Goal: Task Accomplishment & Management: Complete application form

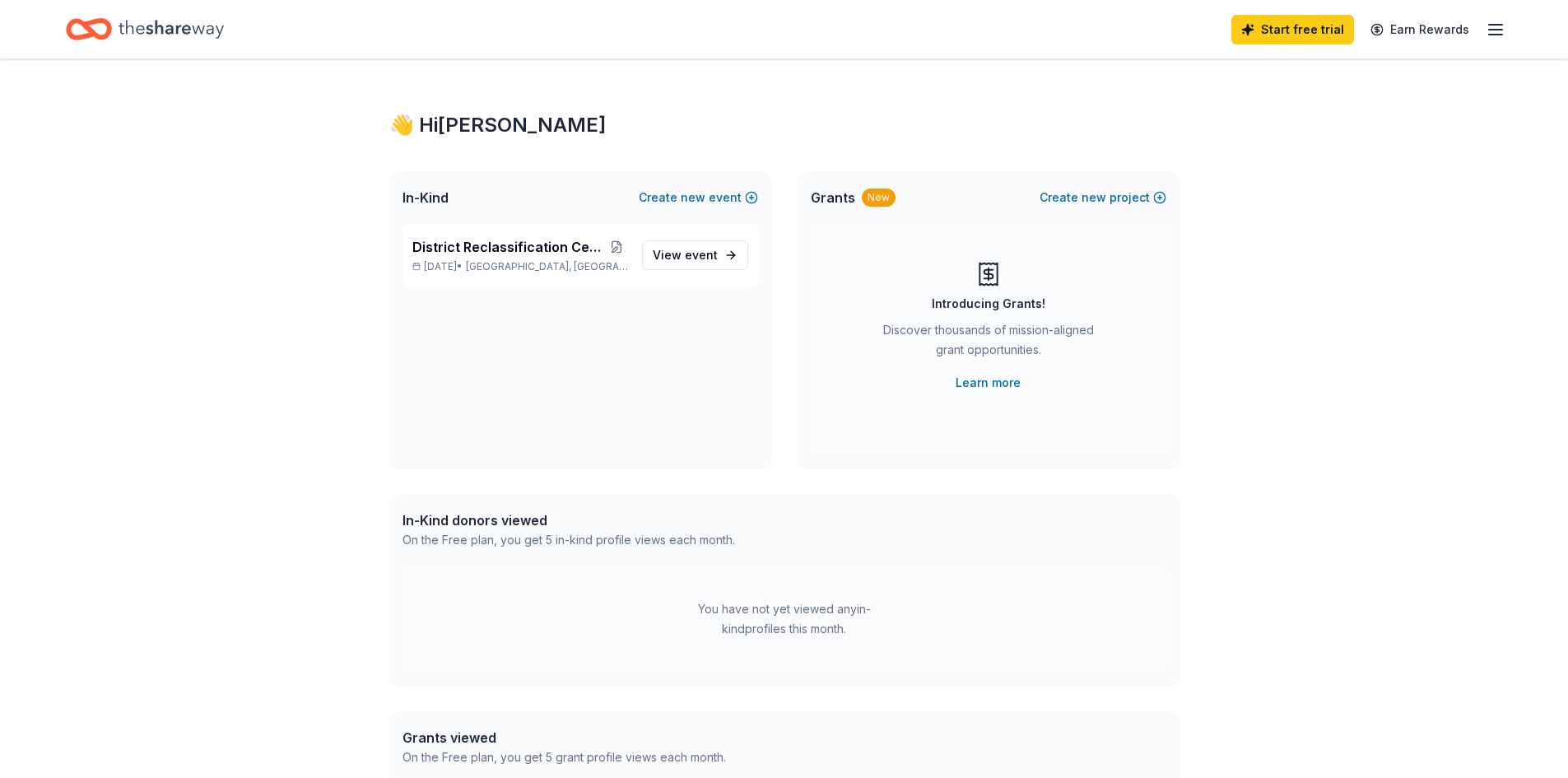
click at [1493, 28] on icon "button" at bounding box center [1495, 29] width 20 height 20
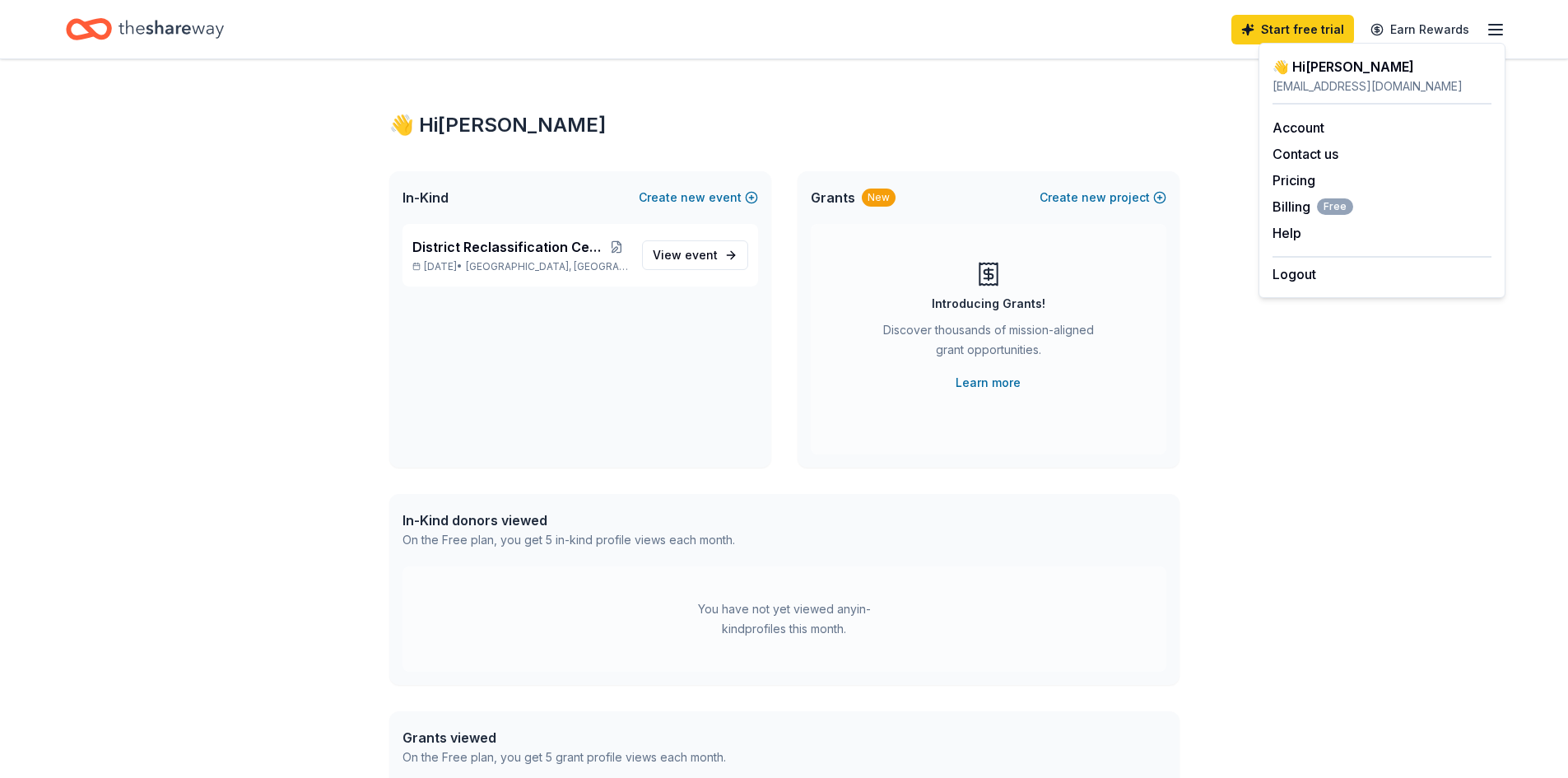
click at [1108, 96] on div "👋 Hi Martha In-Kind Create new event District Reclassification Ceremony 2026 Ma…" at bounding box center [784, 524] width 843 height 929
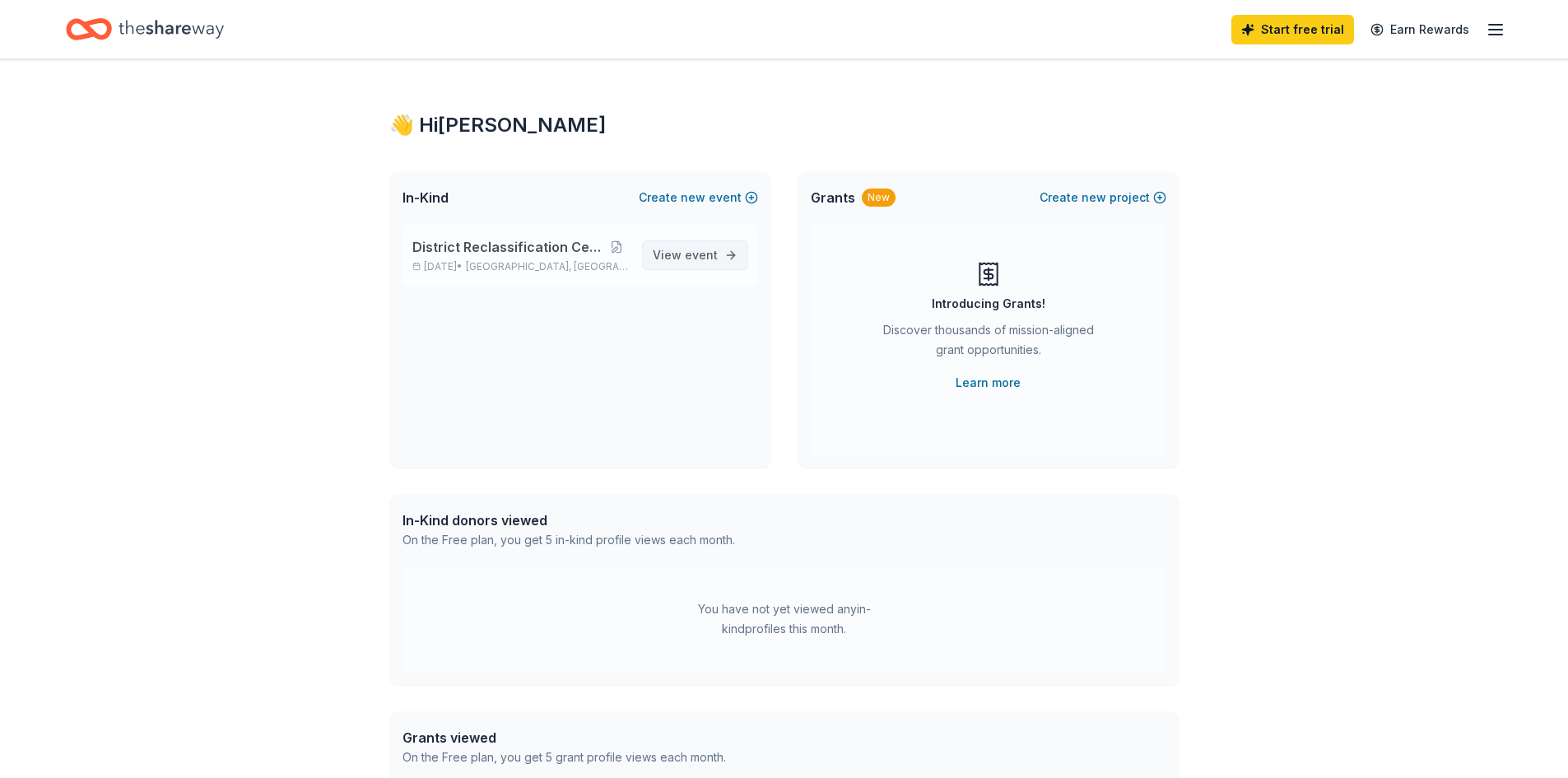
click at [700, 254] on span "event" at bounding box center [701, 255] width 33 height 14
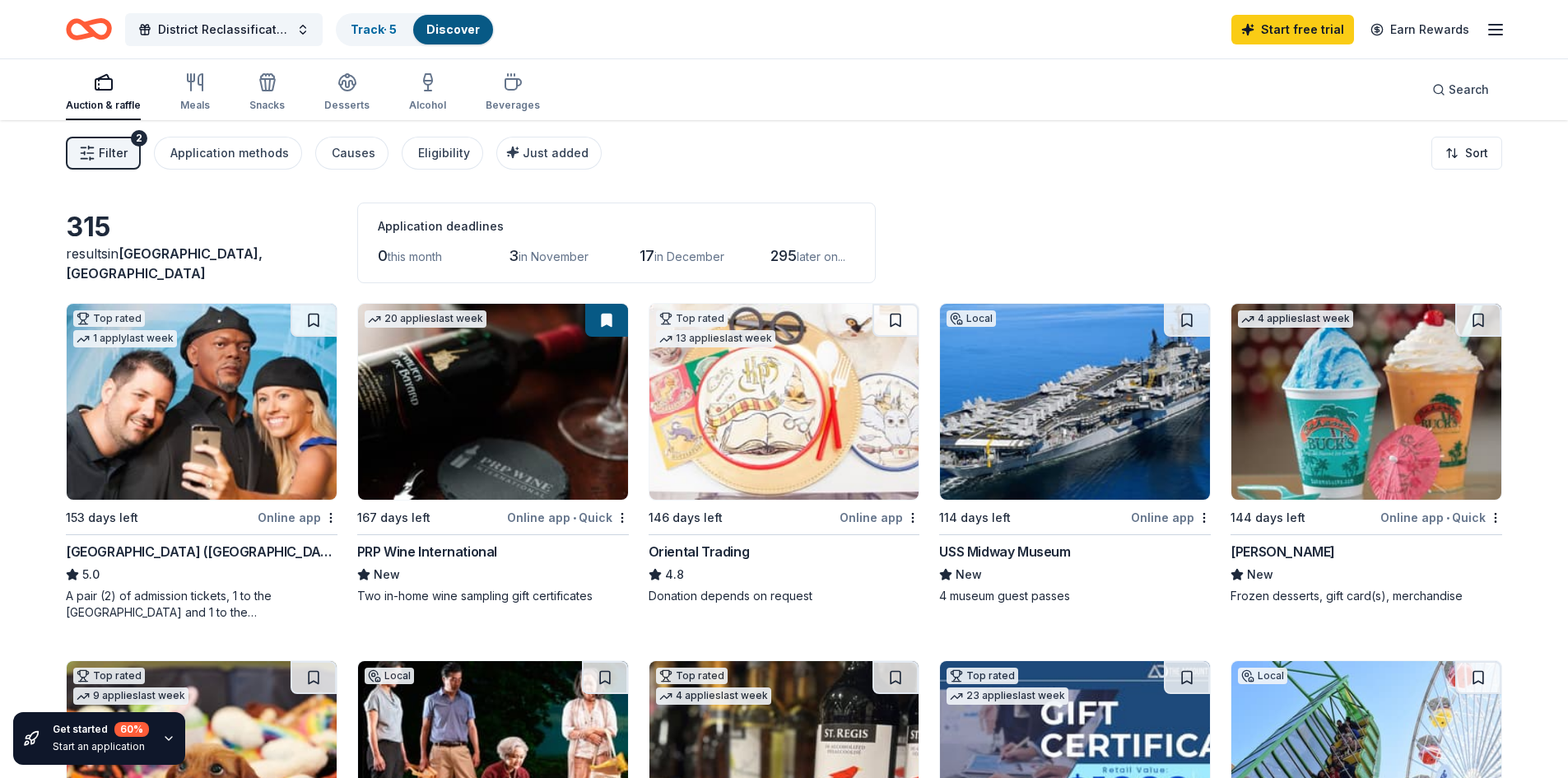
click at [153, 422] on img at bounding box center [201, 401] width 270 height 196
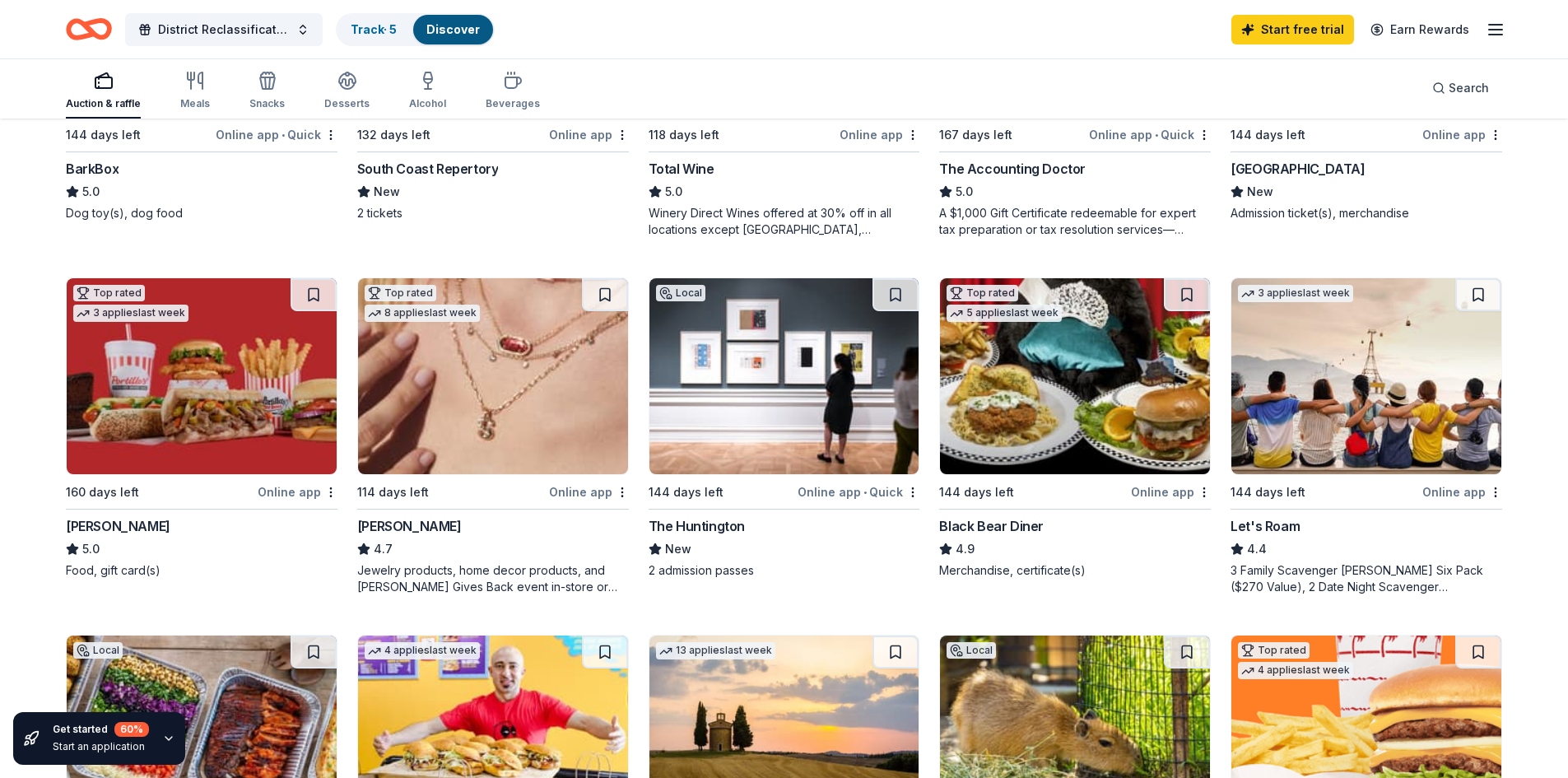
scroll to position [741, 0]
click at [1051, 397] on img at bounding box center [1074, 375] width 270 height 196
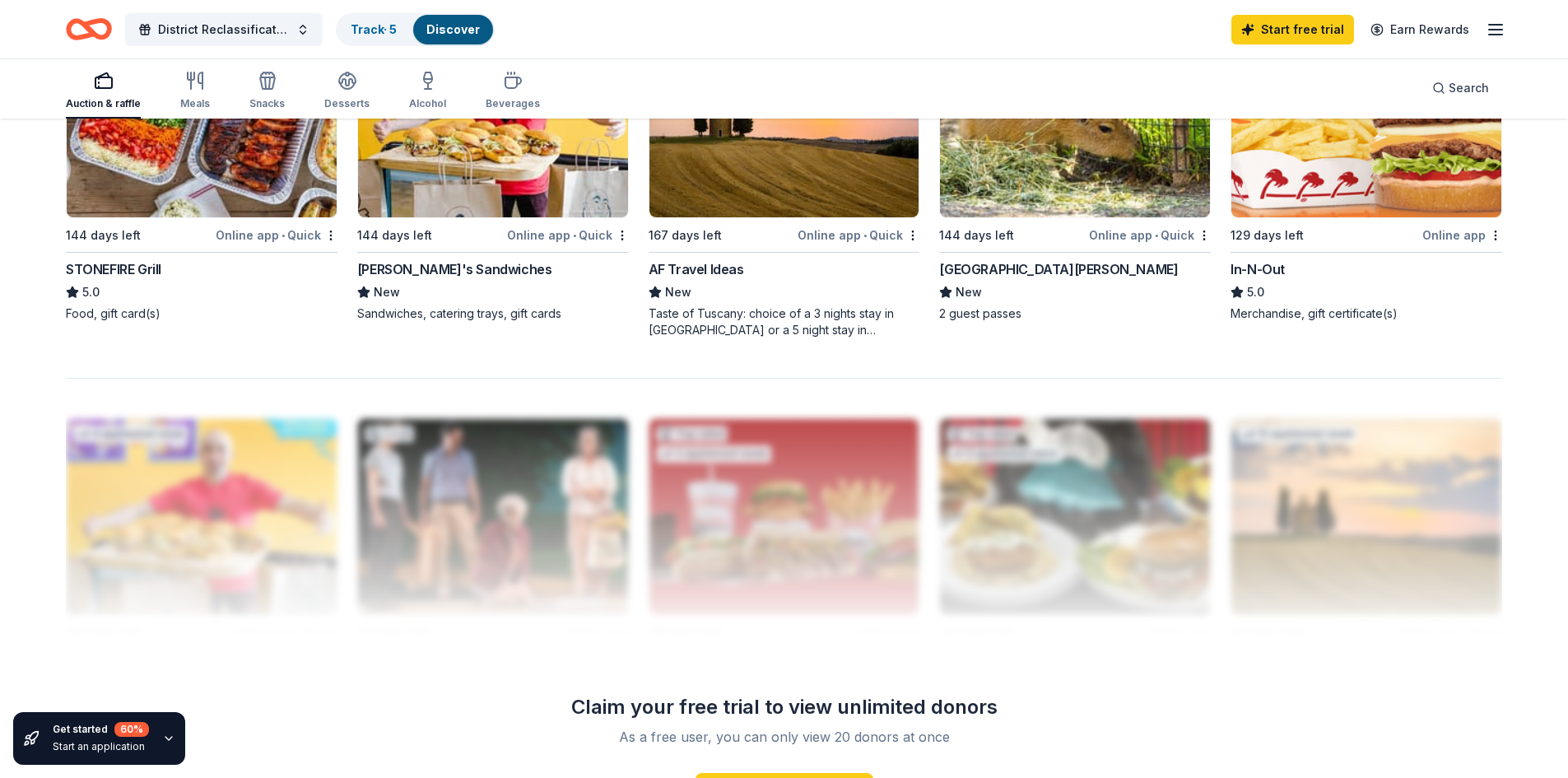
scroll to position [1399, 0]
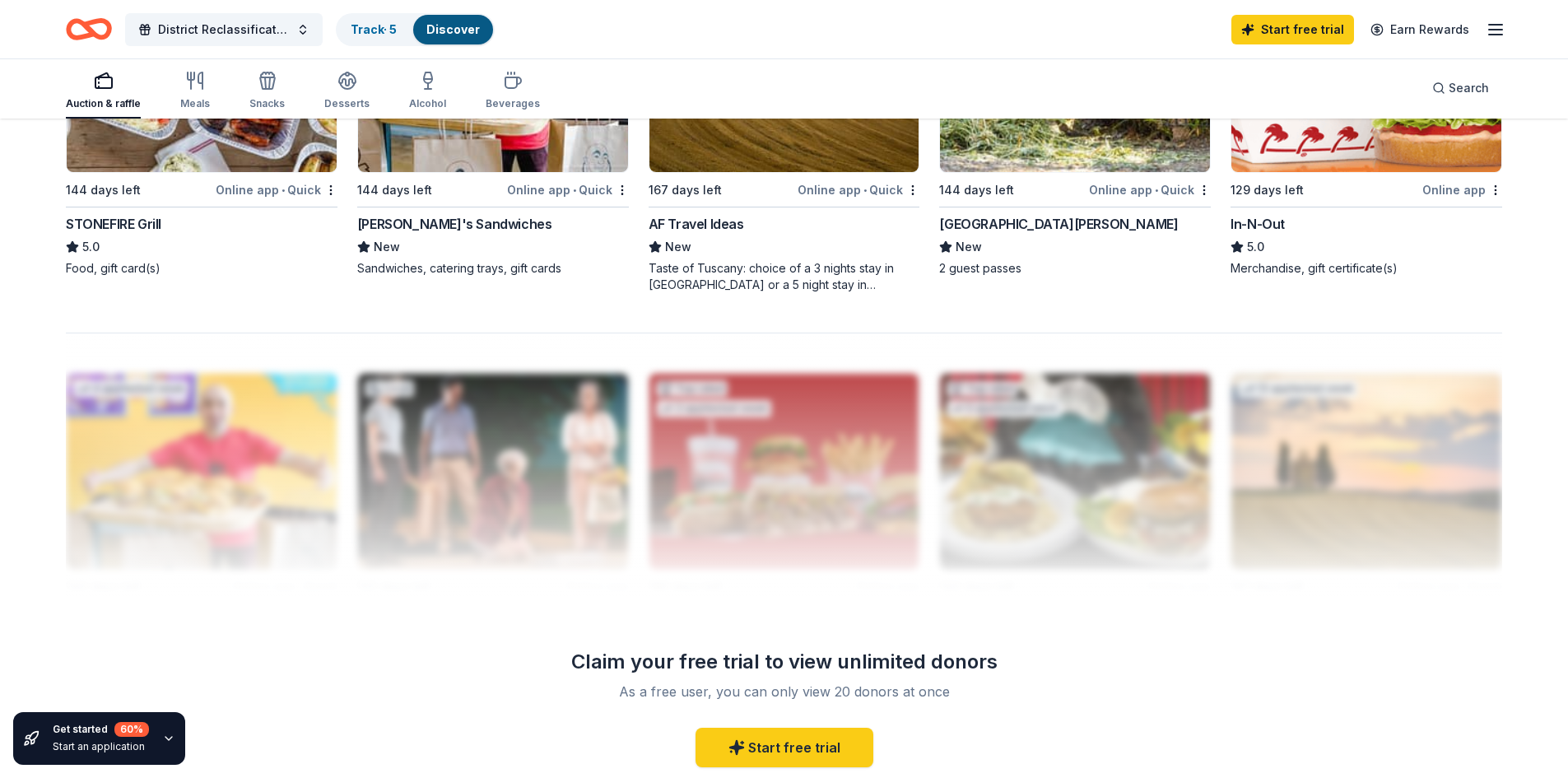
click at [1311, 151] on img at bounding box center [1366, 73] width 270 height 196
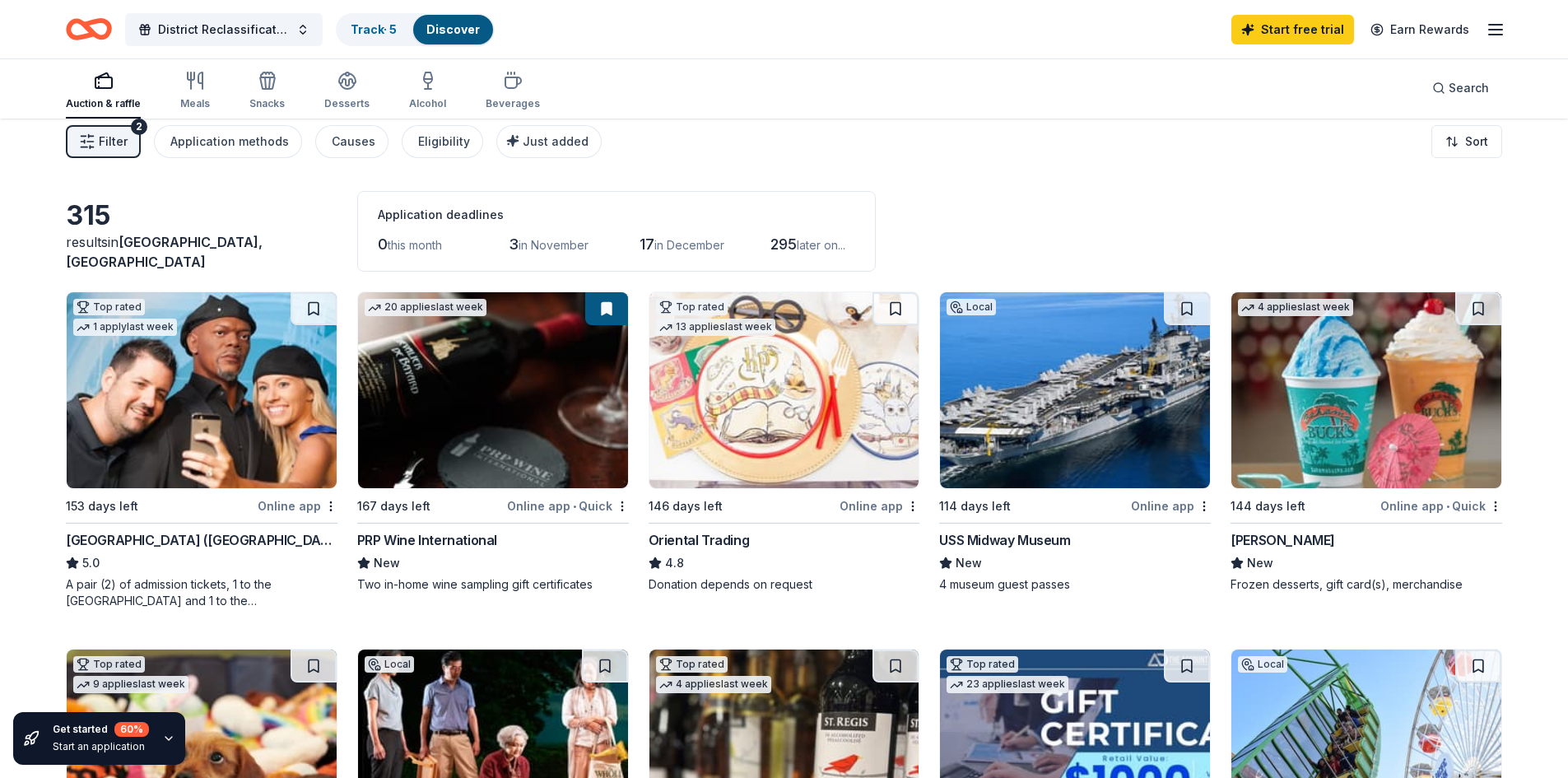
scroll to position [0, 0]
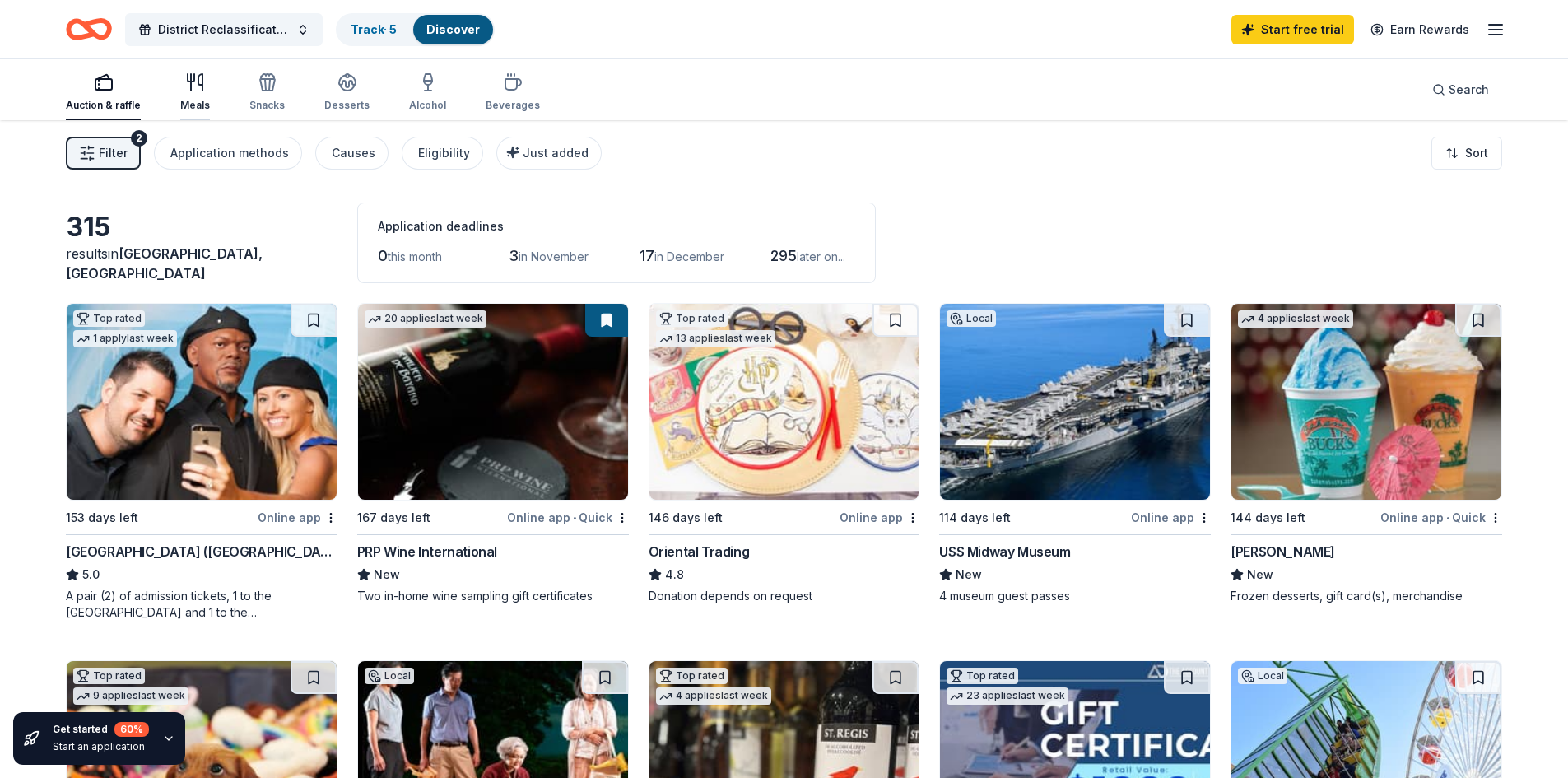
click at [194, 85] on icon "button" at bounding box center [195, 82] width 20 height 20
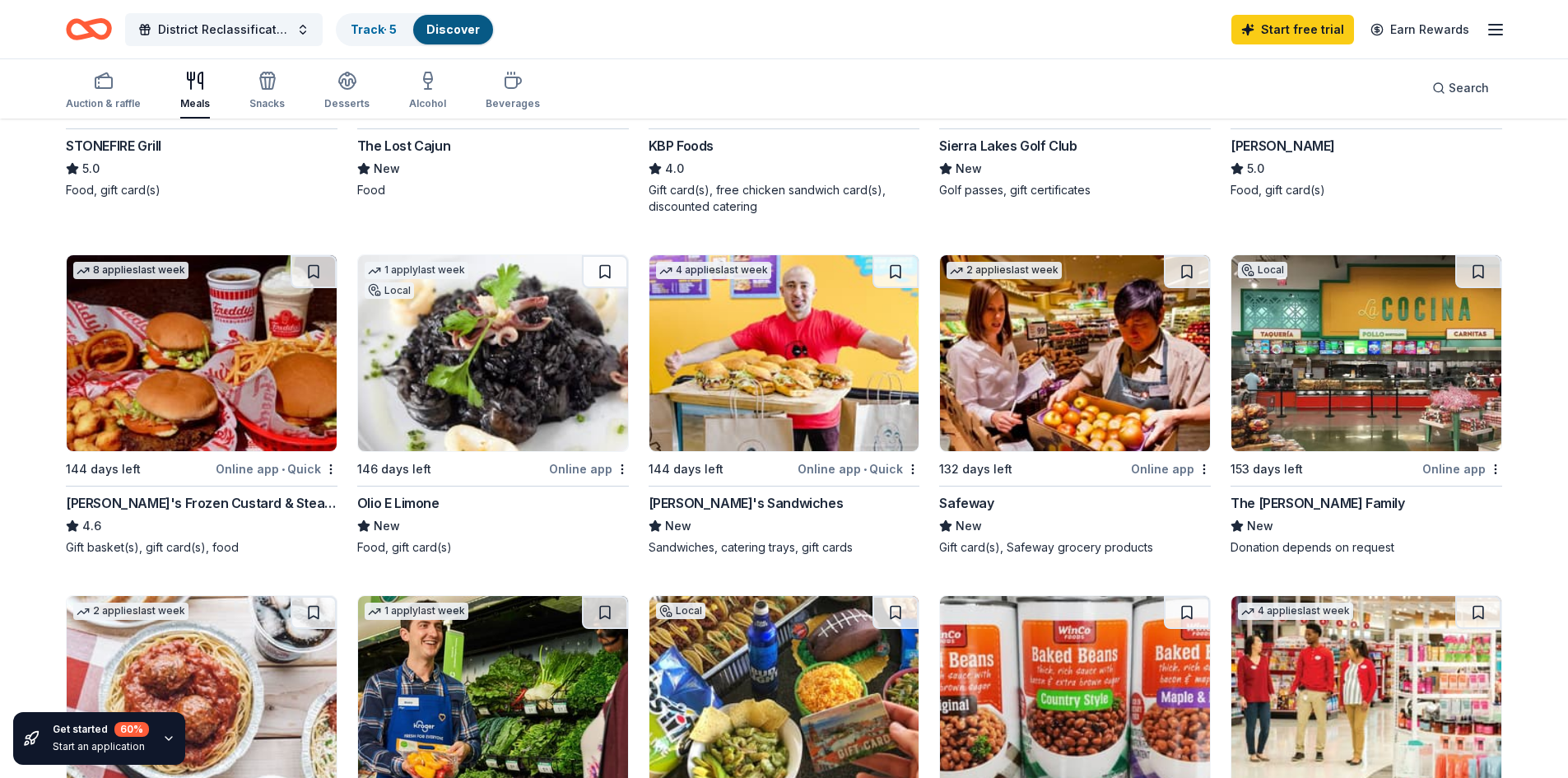
scroll to position [412, 0]
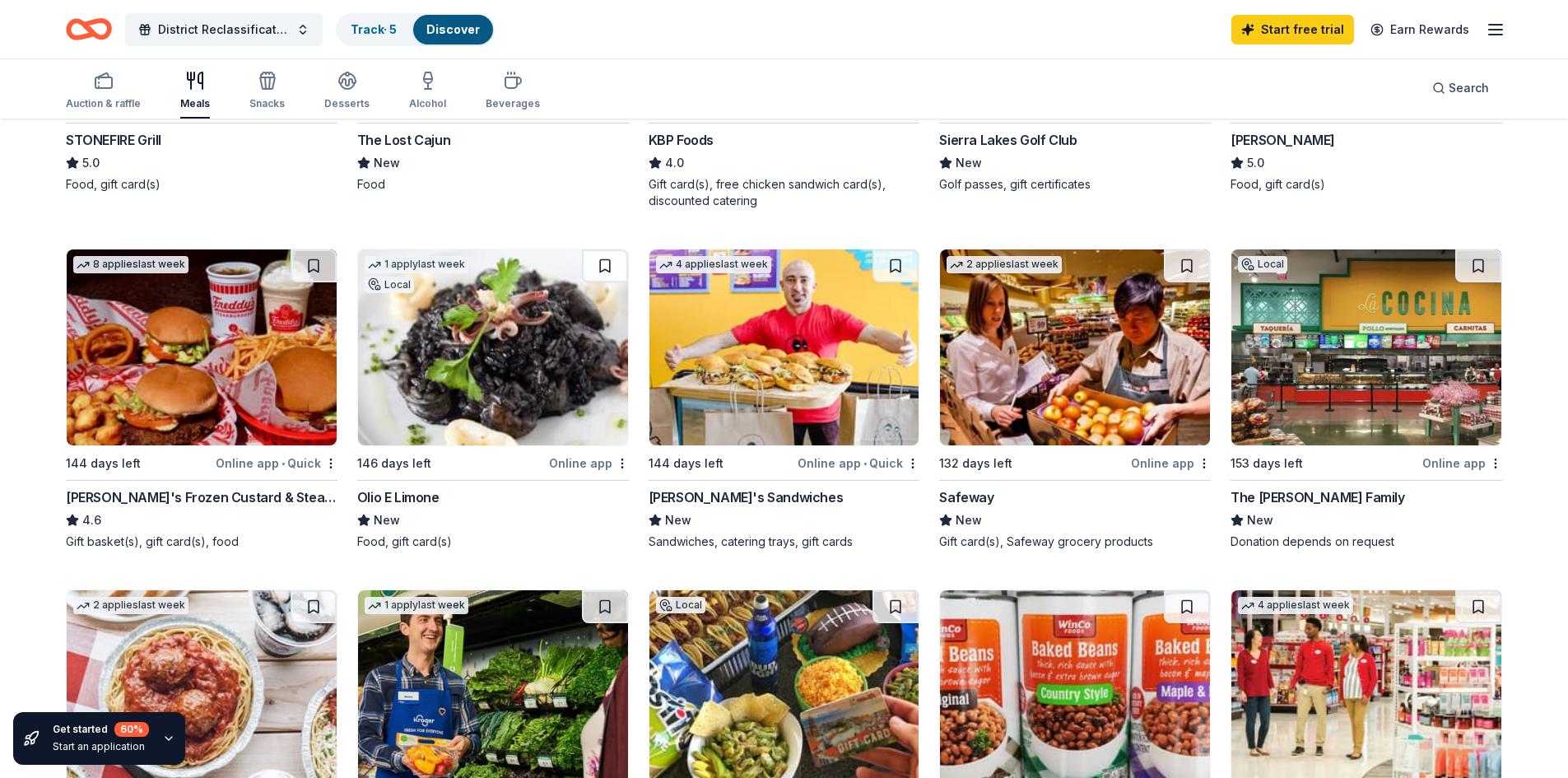
click at [202, 373] on img at bounding box center [201, 346] width 270 height 196
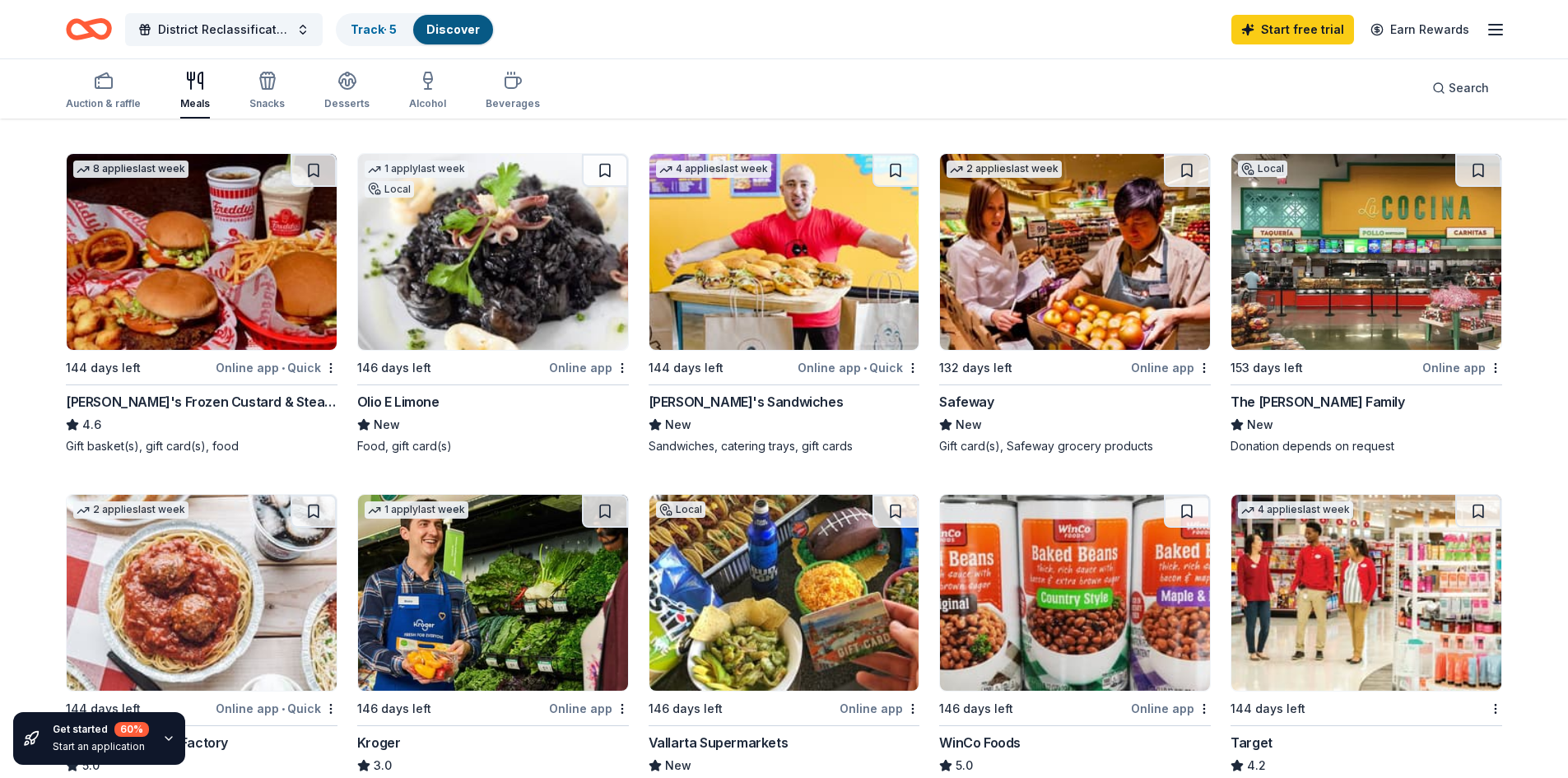
scroll to position [741, 0]
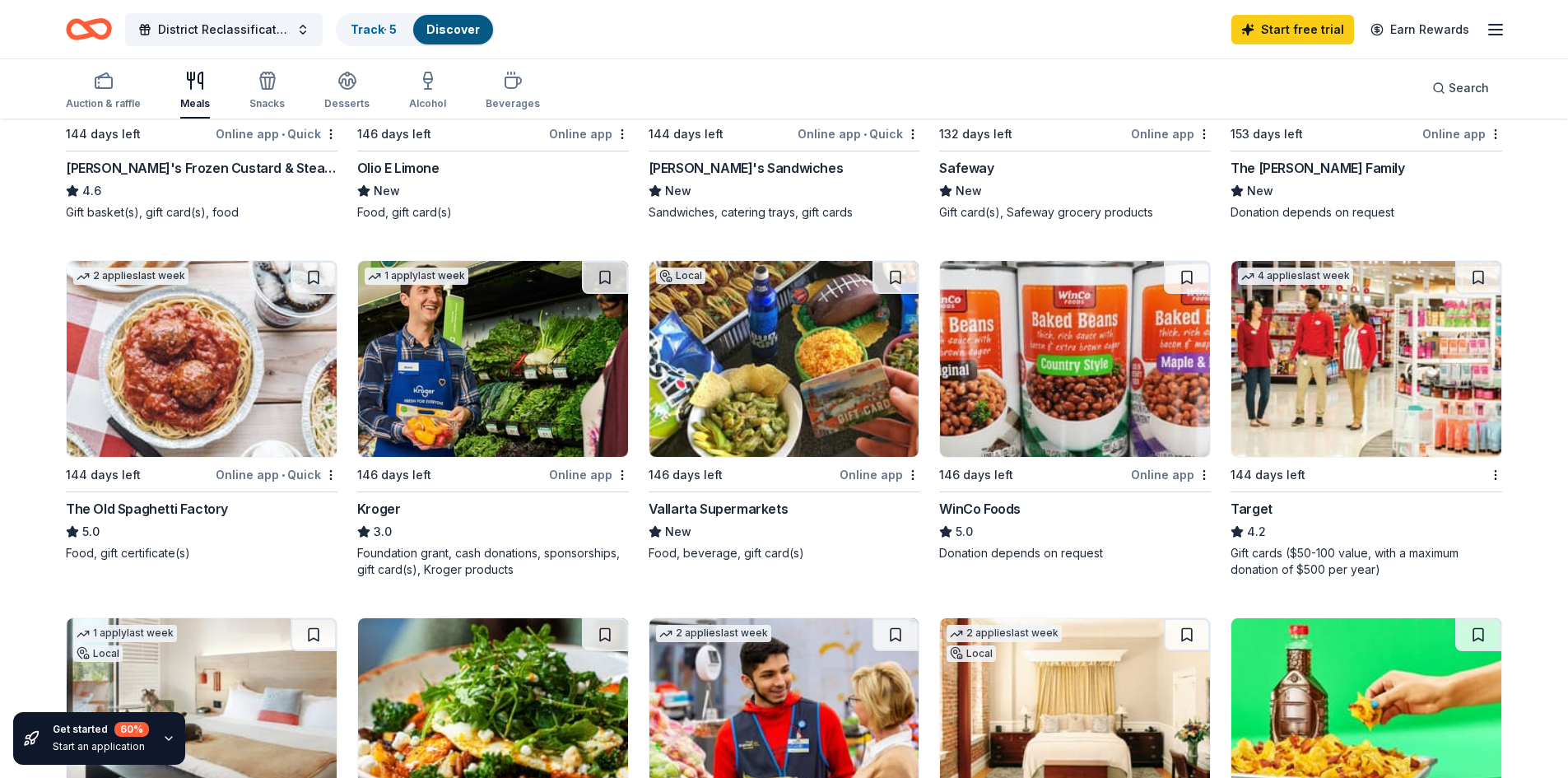
click at [771, 401] on img at bounding box center [784, 358] width 270 height 196
click at [1050, 377] on img at bounding box center [1074, 358] width 270 height 196
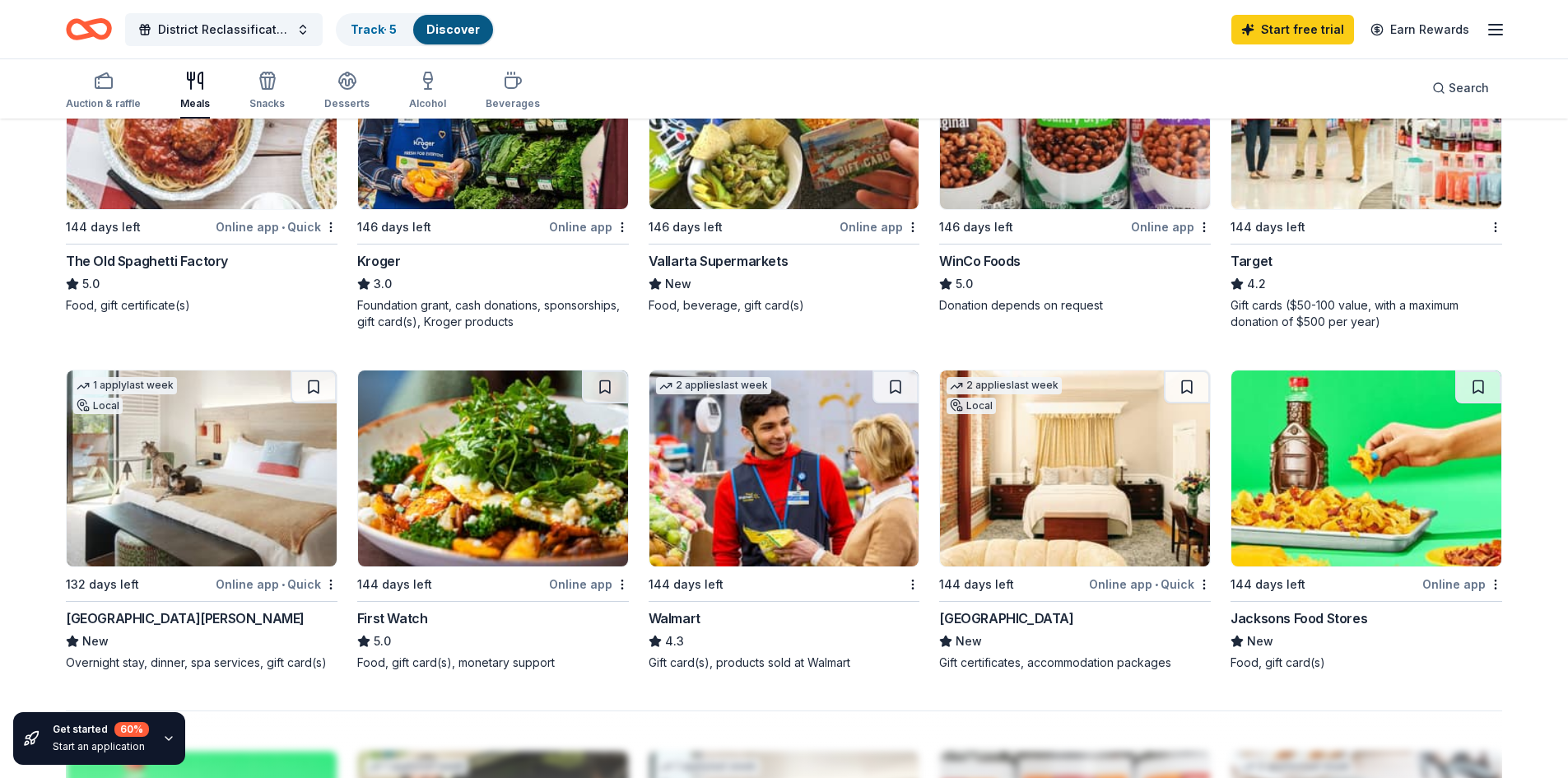
scroll to position [1070, 0]
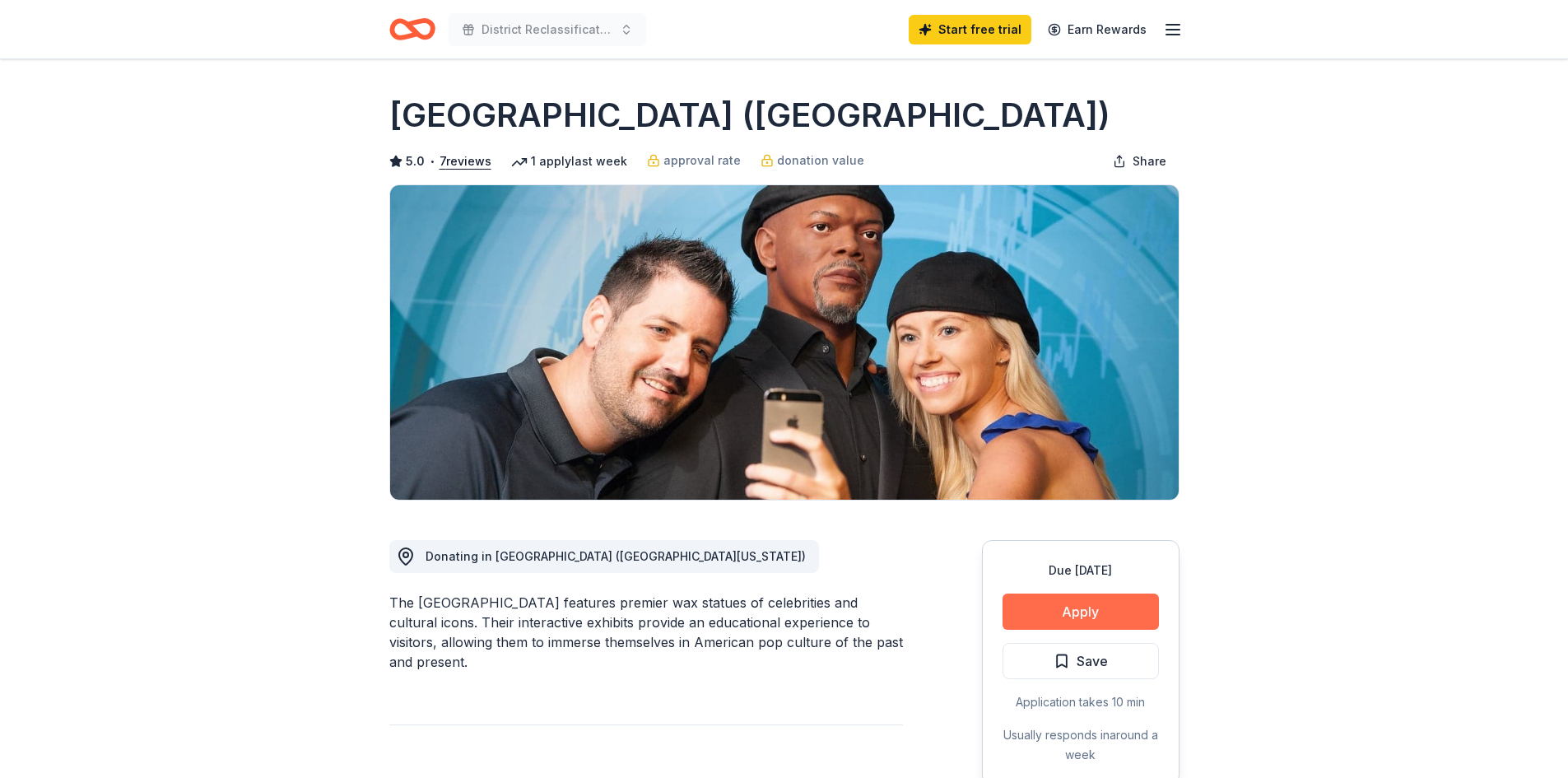
click at [1102, 612] on button "Apply" at bounding box center [1081, 612] width 157 height 36
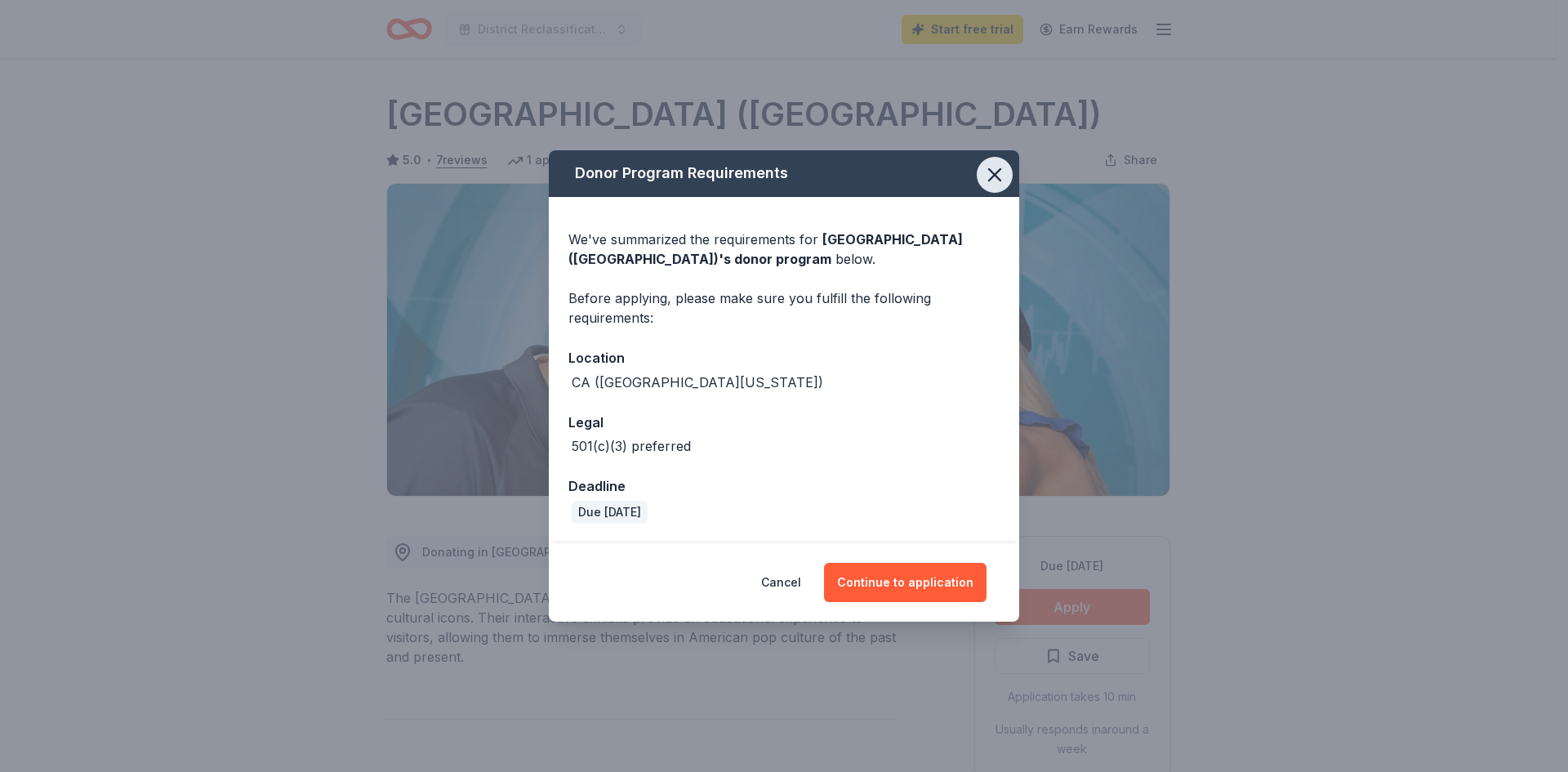
click at [989, 170] on icon "button" at bounding box center [994, 174] width 11 height 11
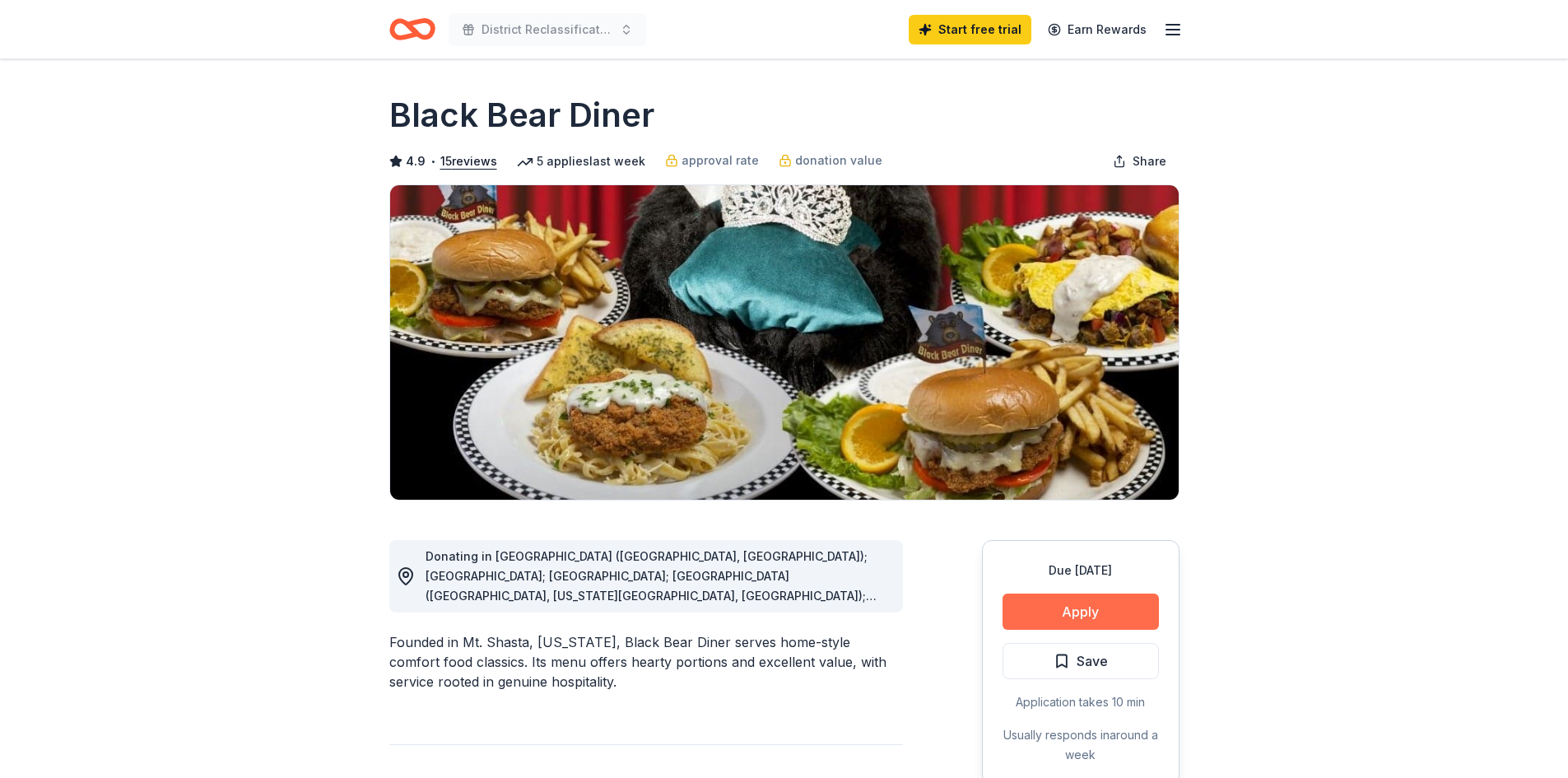
click at [1078, 614] on button "Apply" at bounding box center [1081, 612] width 157 height 36
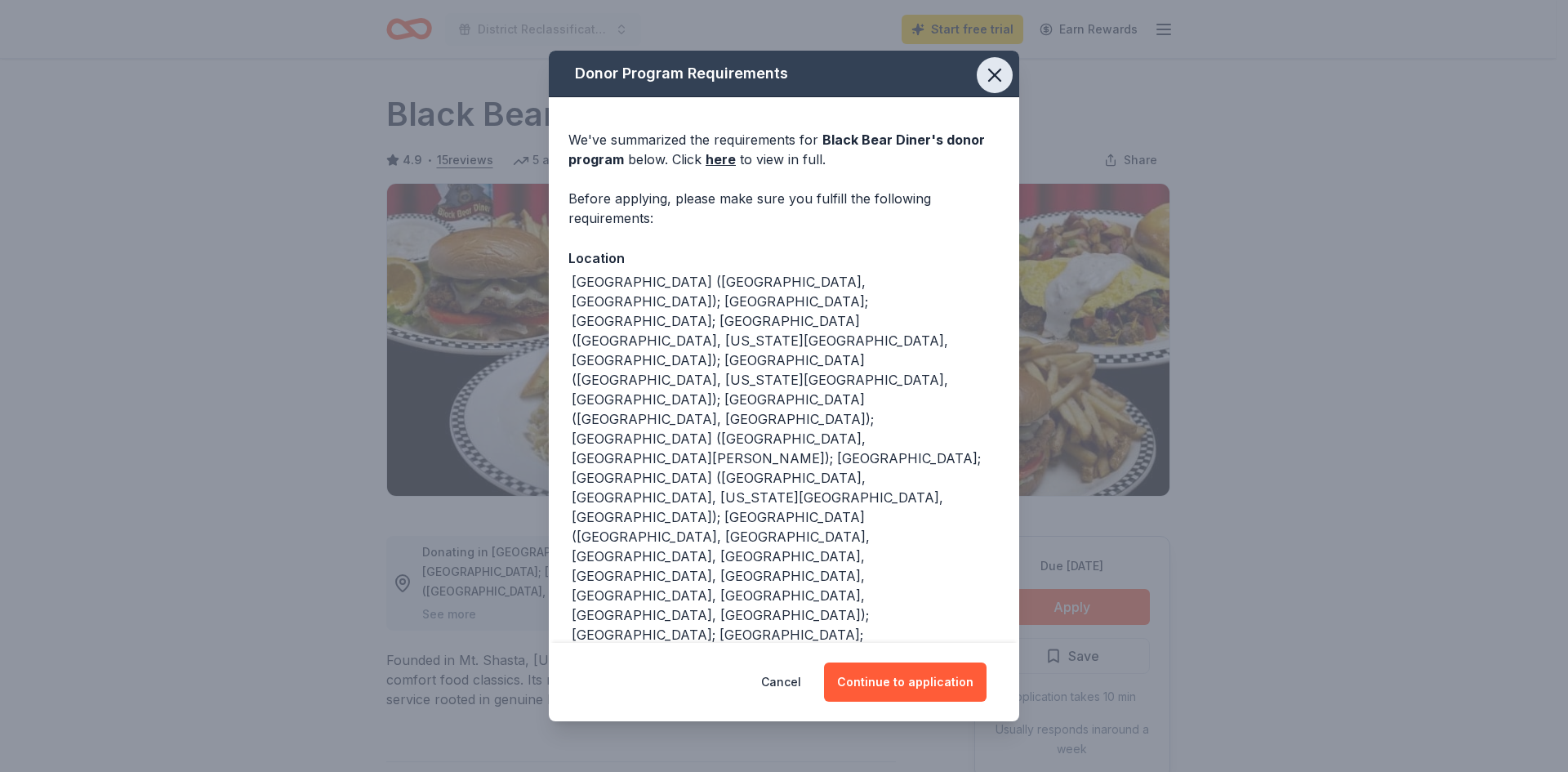
click at [993, 81] on icon "button" at bounding box center [994, 74] width 11 height 11
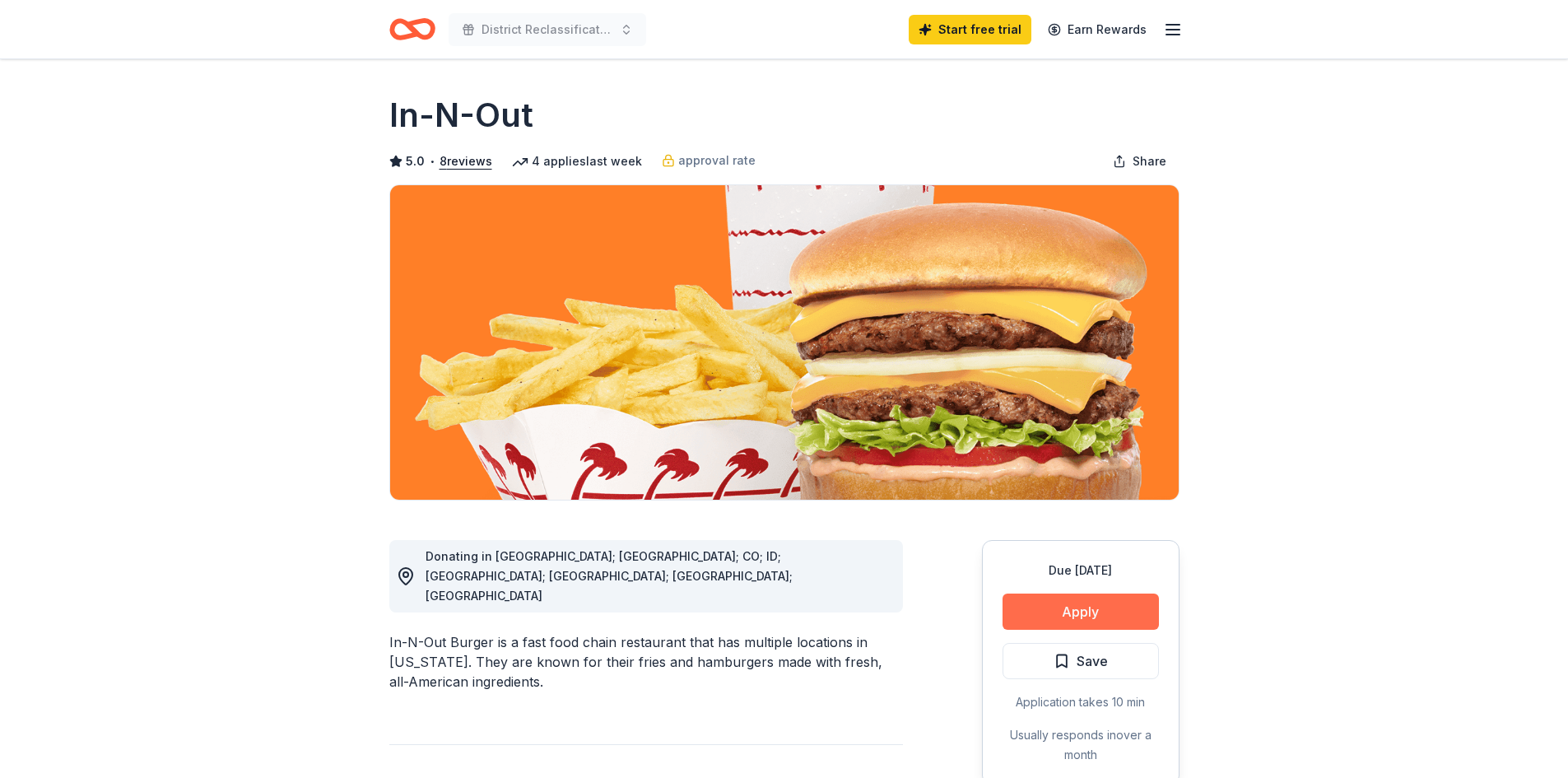
click at [1082, 611] on button "Apply" at bounding box center [1081, 612] width 157 height 36
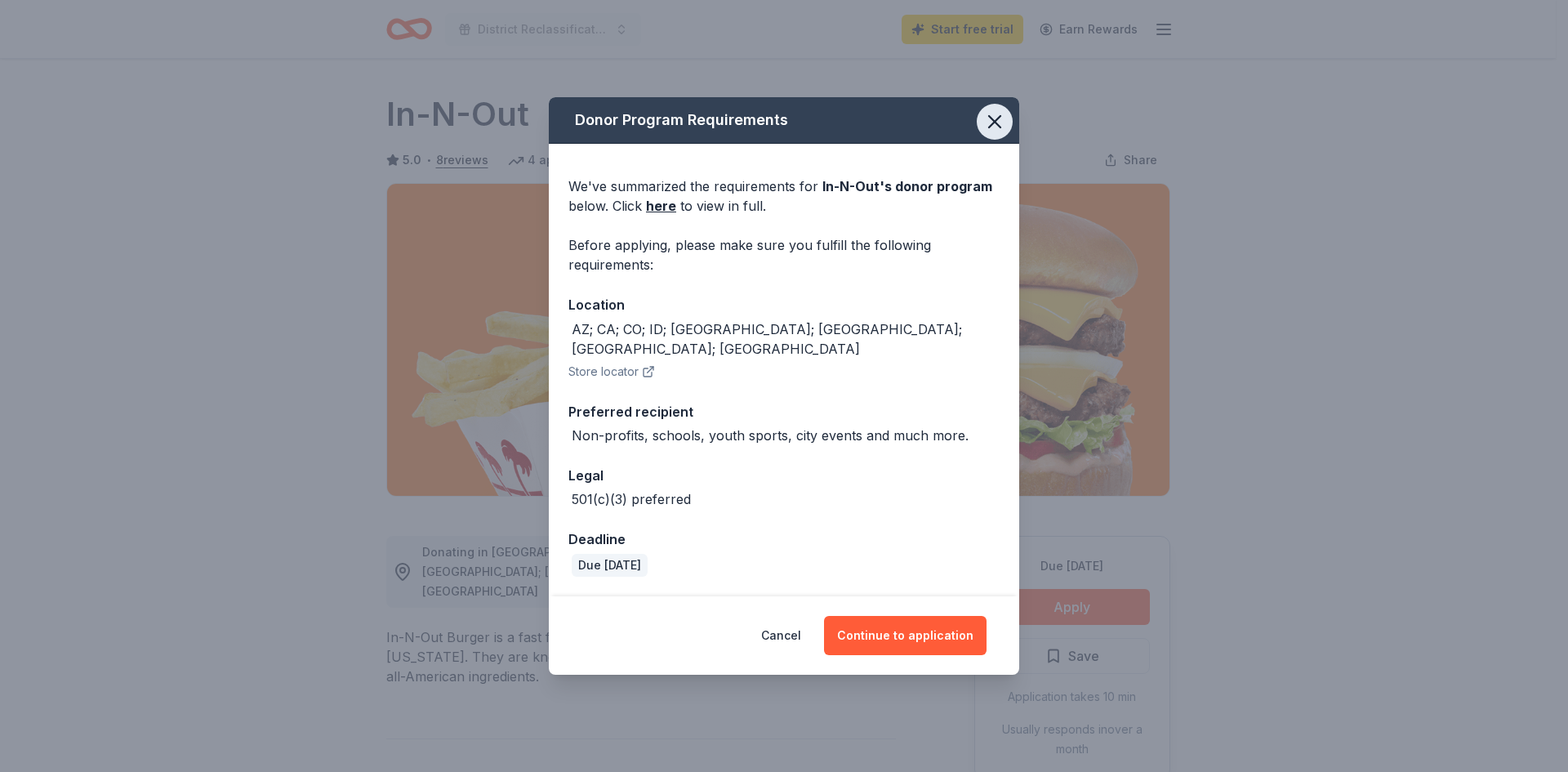
click at [991, 133] on icon "button" at bounding box center [994, 121] width 23 height 23
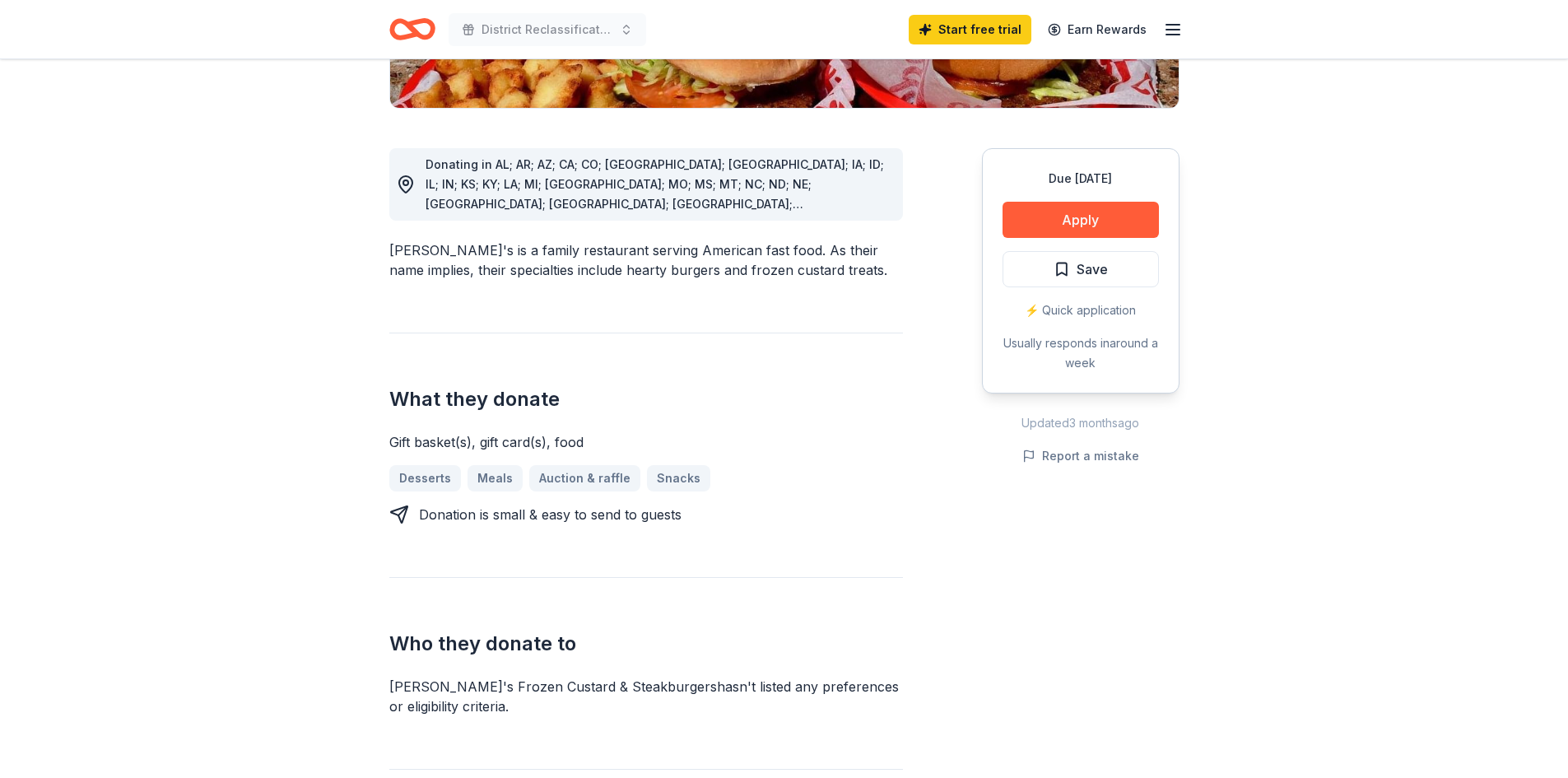
scroll to position [412, 0]
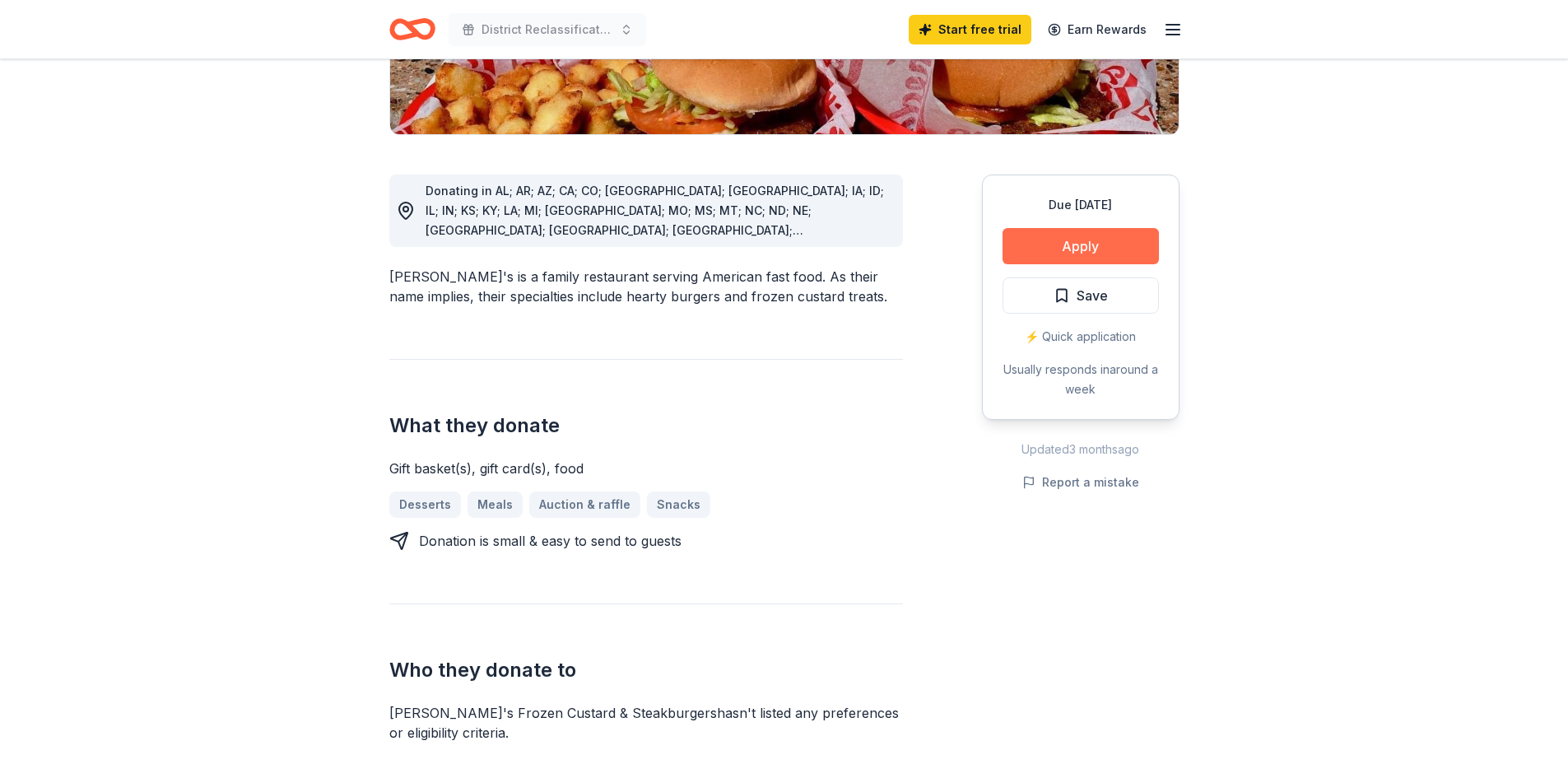
click at [1112, 228] on button "Apply" at bounding box center [1081, 246] width 157 height 36
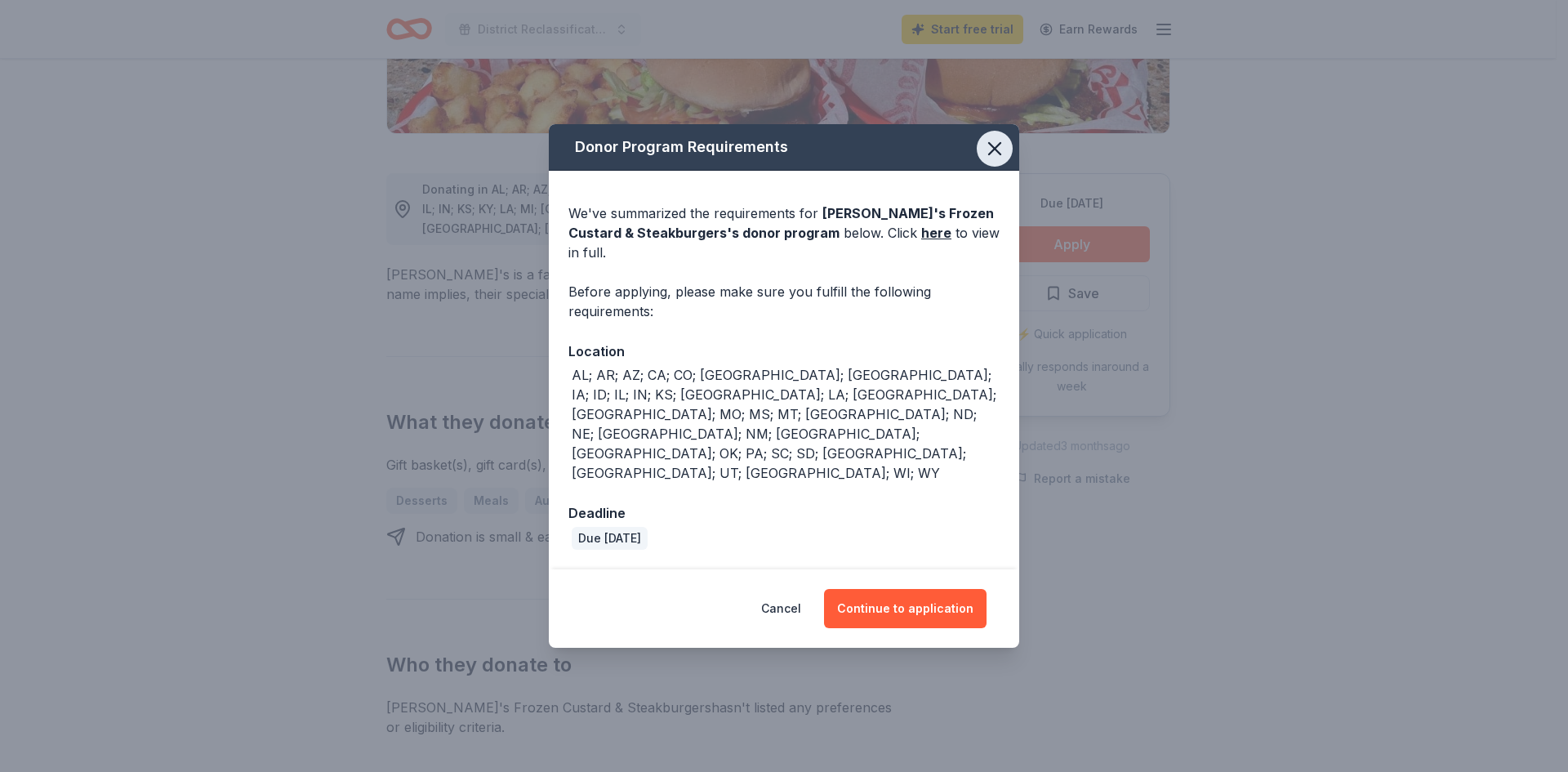
click at [991, 160] on icon "button" at bounding box center [994, 148] width 23 height 23
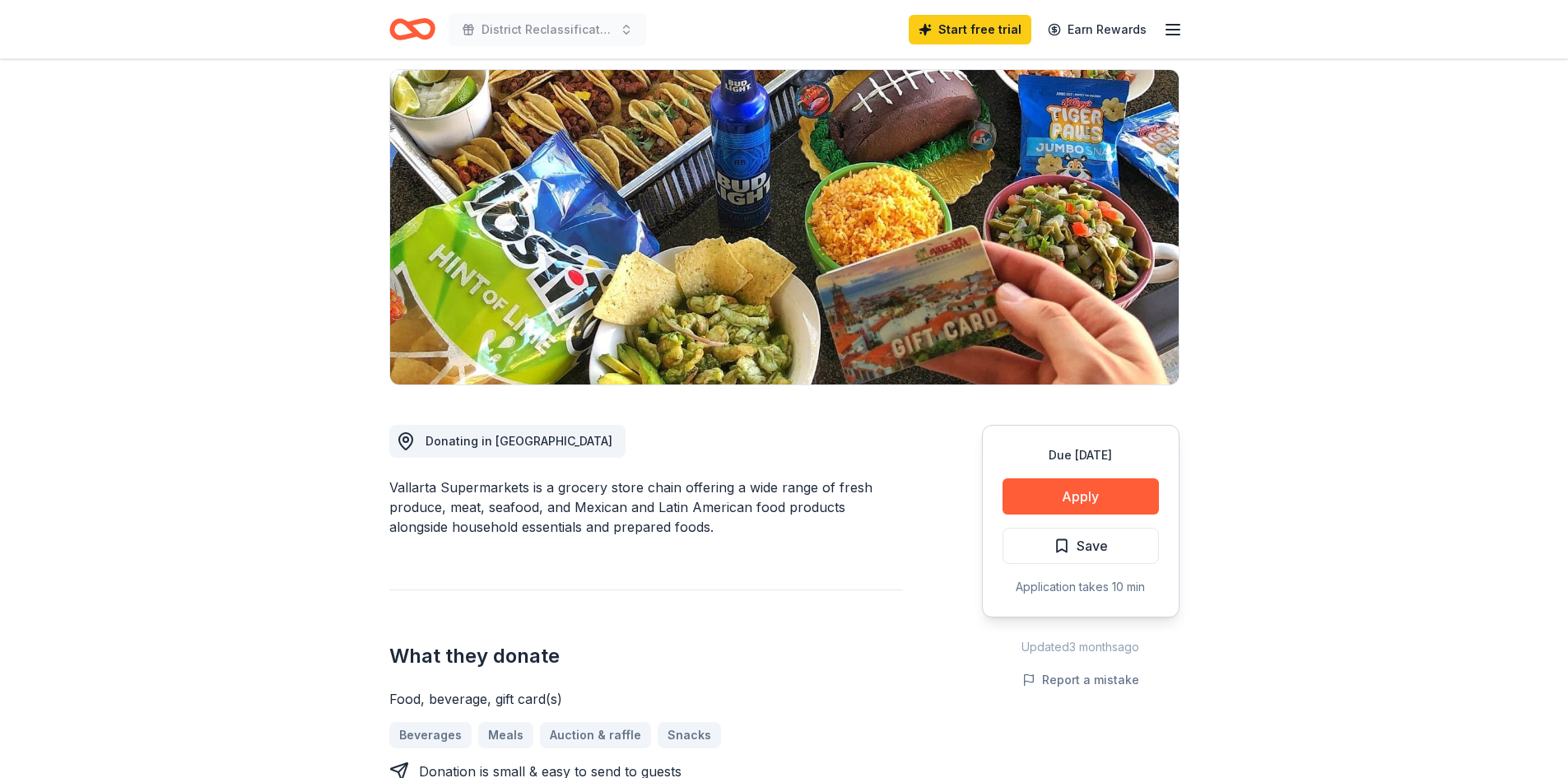
scroll to position [412, 0]
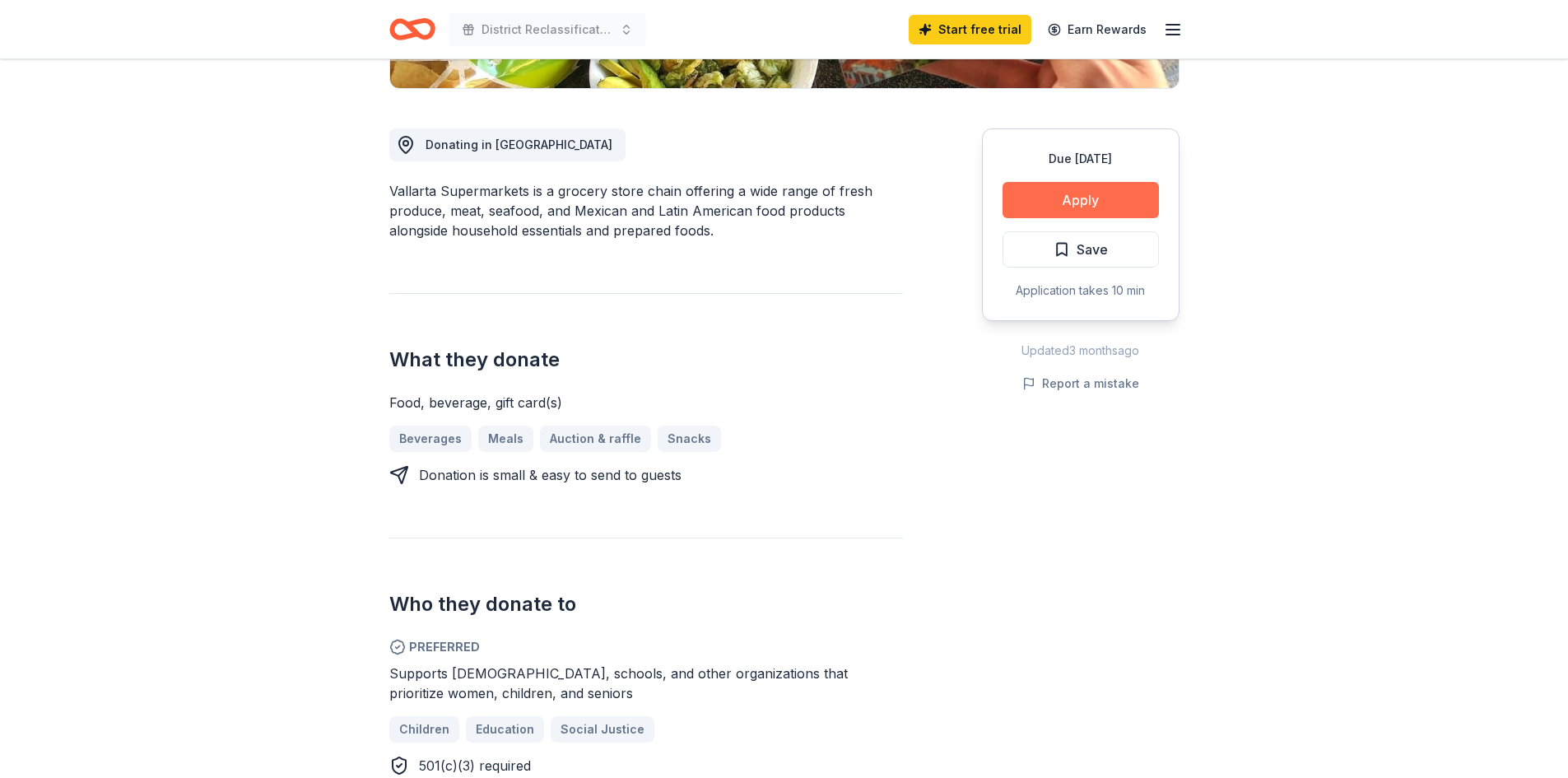
click at [1059, 201] on button "Apply" at bounding box center [1081, 200] width 157 height 36
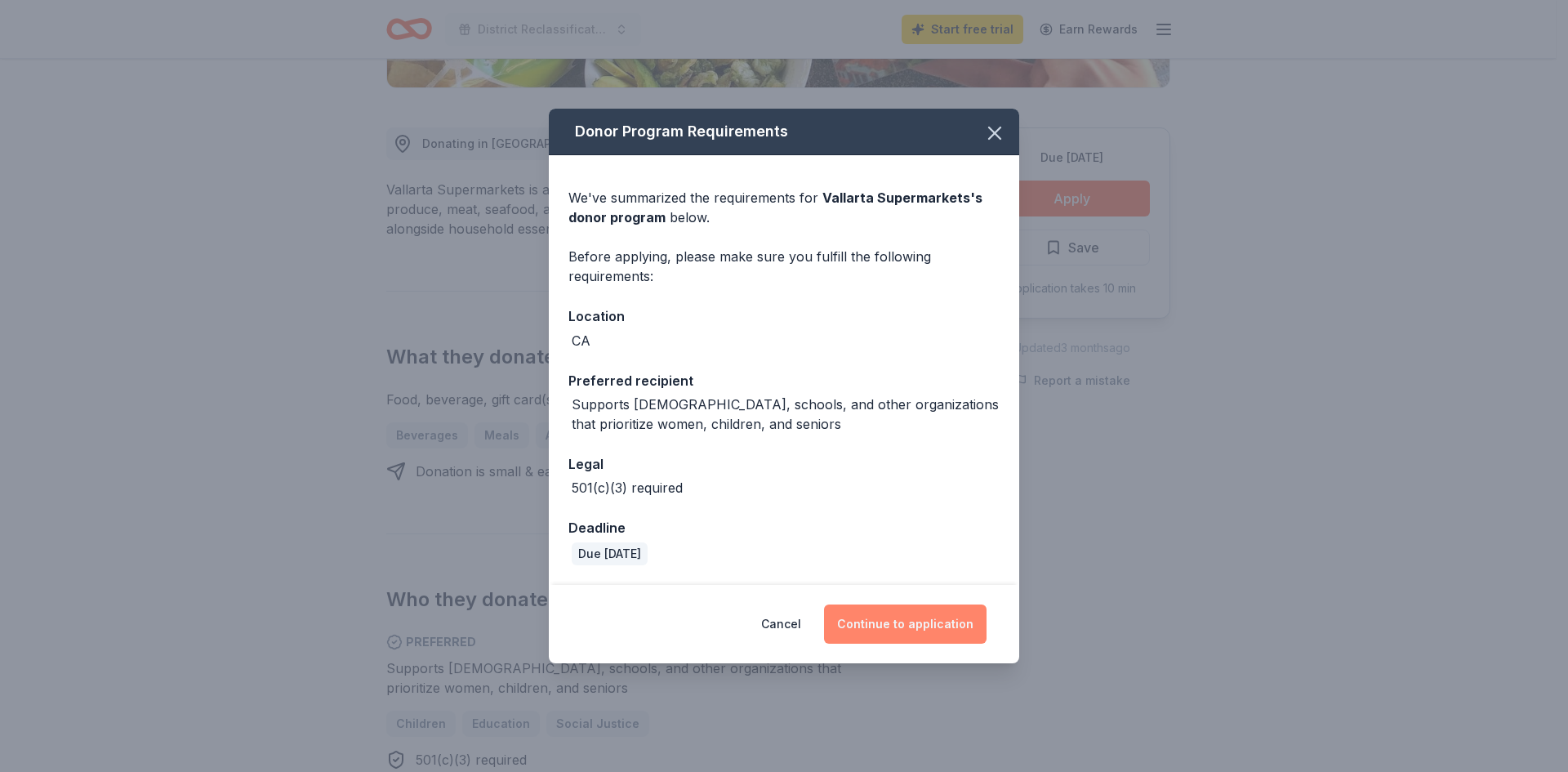
click at [927, 626] on button "Continue to application" at bounding box center [905, 624] width 162 height 39
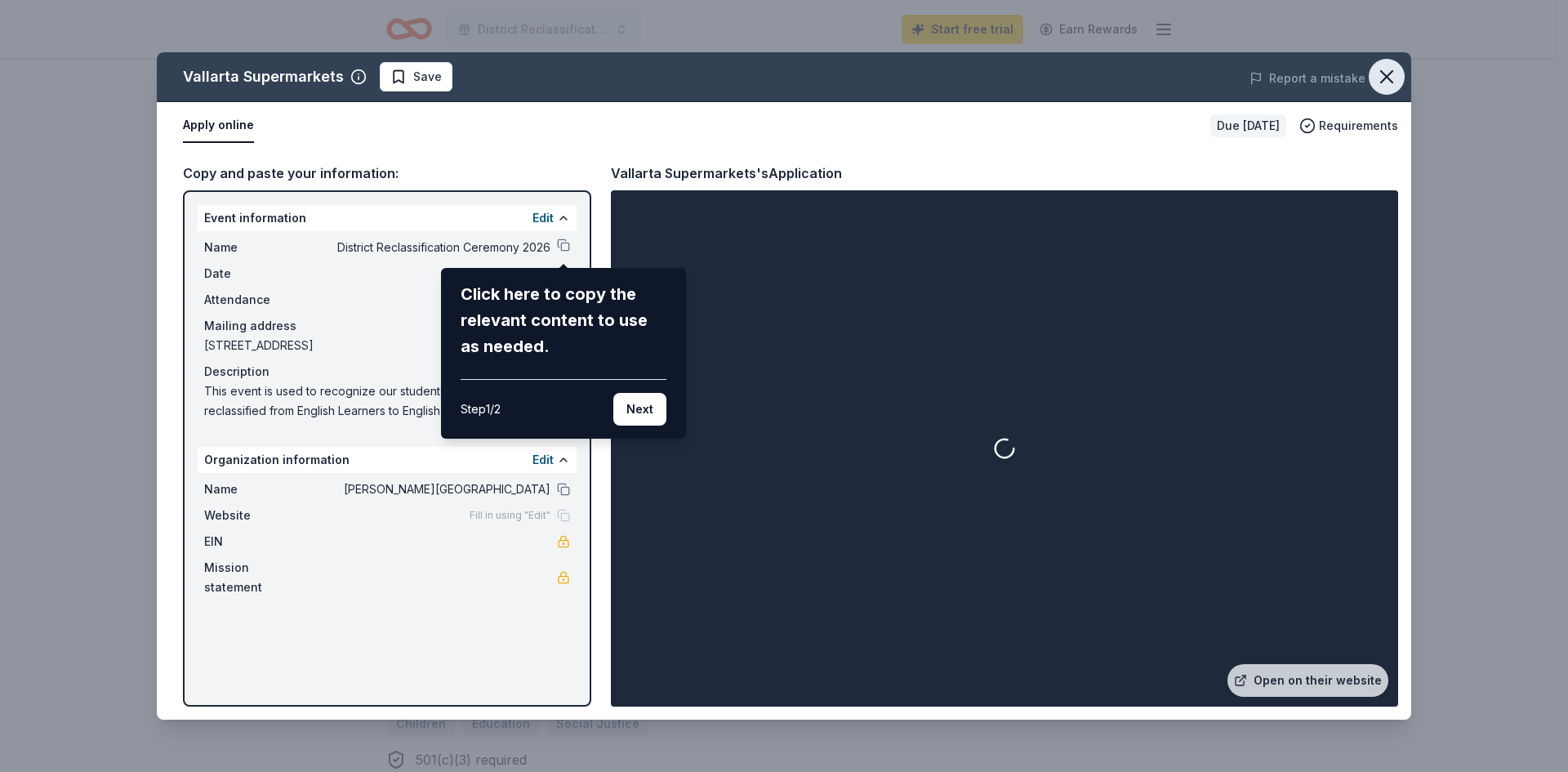
click at [1389, 71] on icon "button" at bounding box center [1387, 76] width 23 height 23
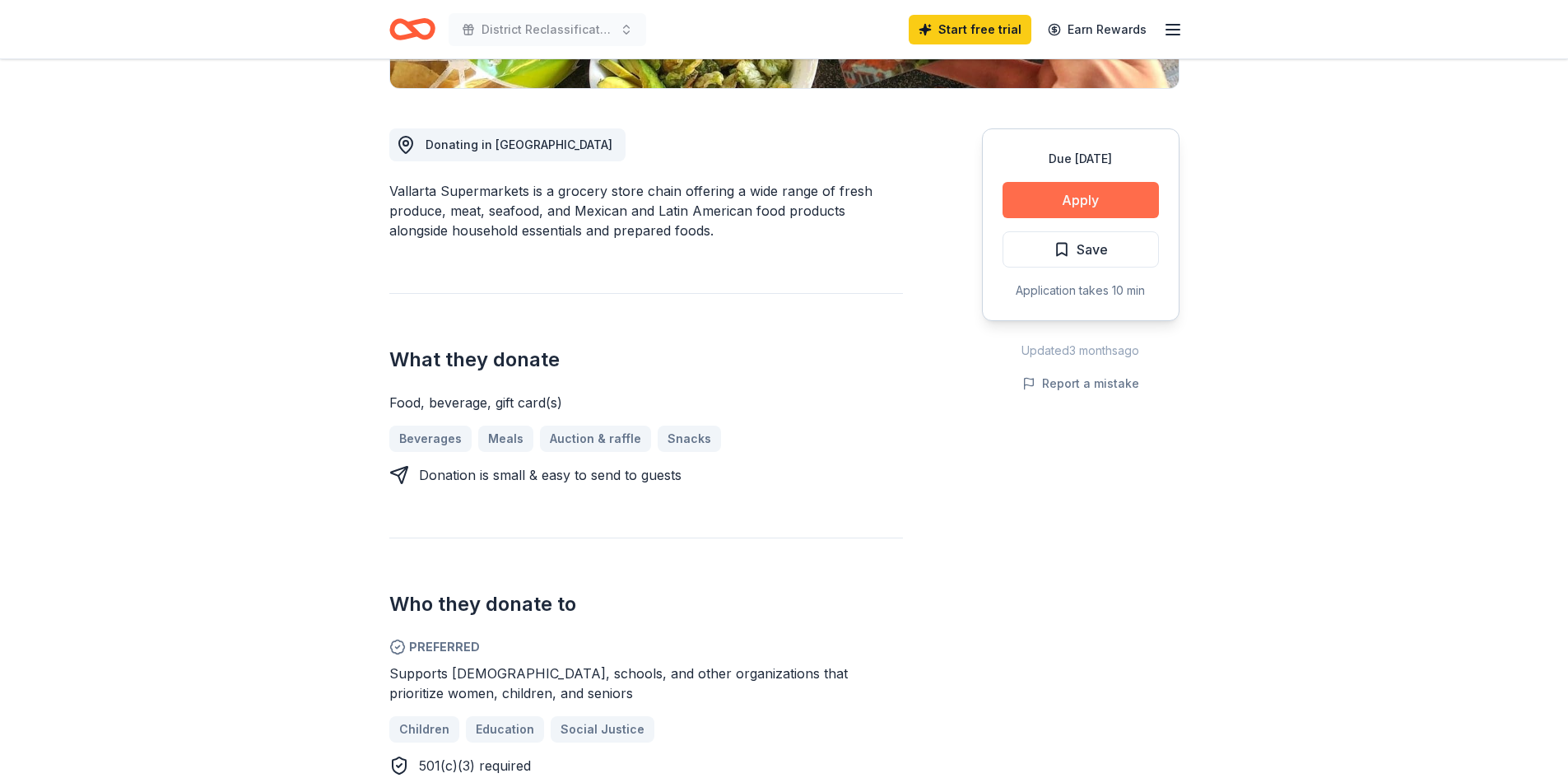
click at [1043, 196] on button "Apply" at bounding box center [1081, 200] width 157 height 36
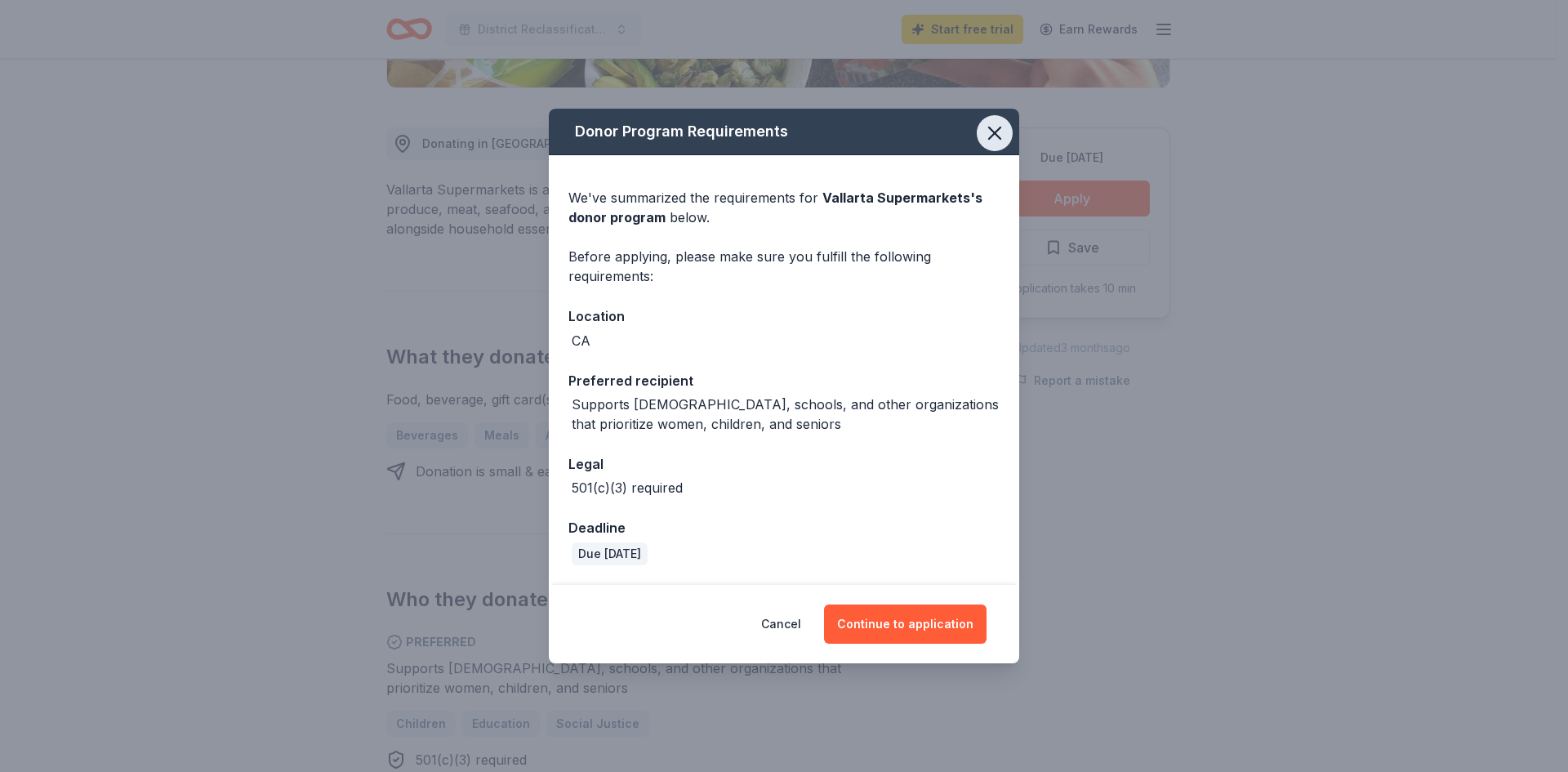
click at [999, 135] on icon "button" at bounding box center [994, 133] width 23 height 23
